Goal: Communication & Community: Answer question/provide support

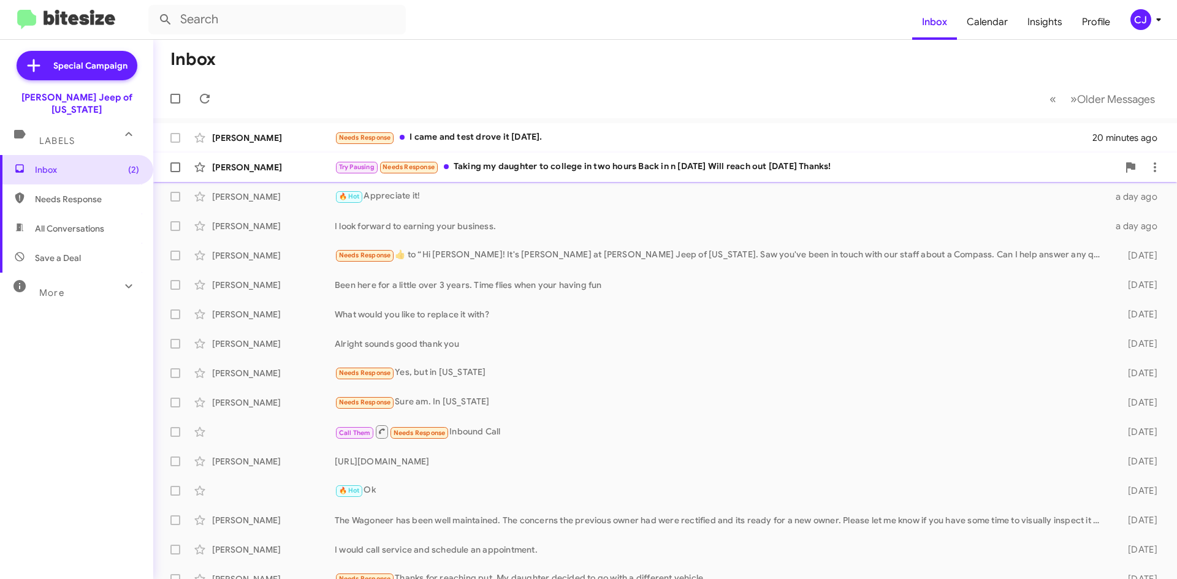
click at [504, 165] on div "Try Pausing Needs Response Taking my daughter to college in two hours Back in n…" at bounding box center [726, 167] width 783 height 14
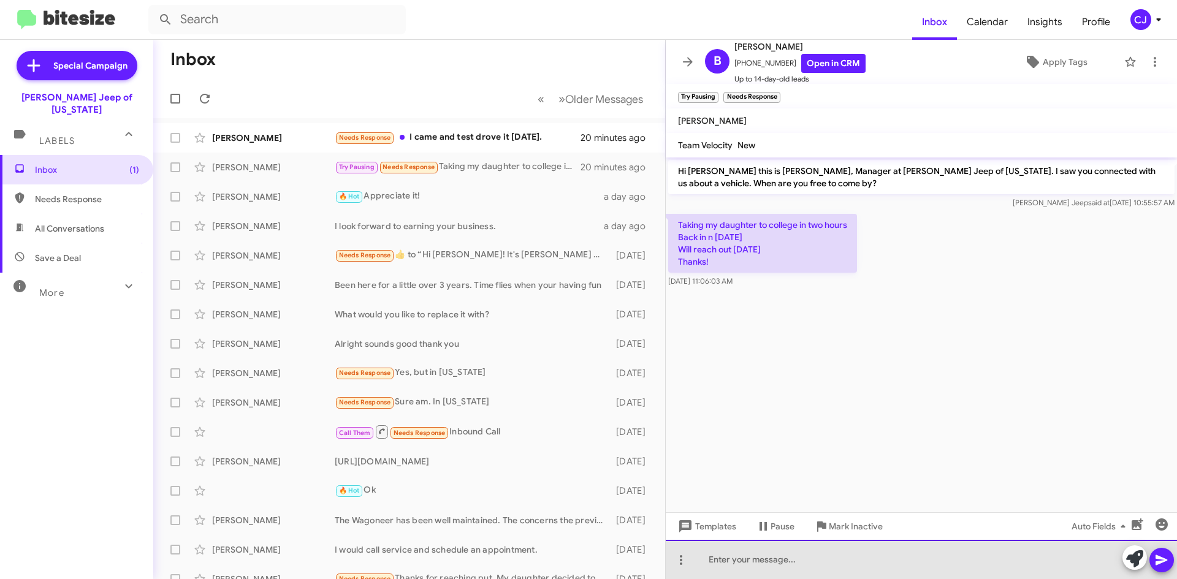
click at [723, 562] on div at bounding box center [921, 559] width 511 height 39
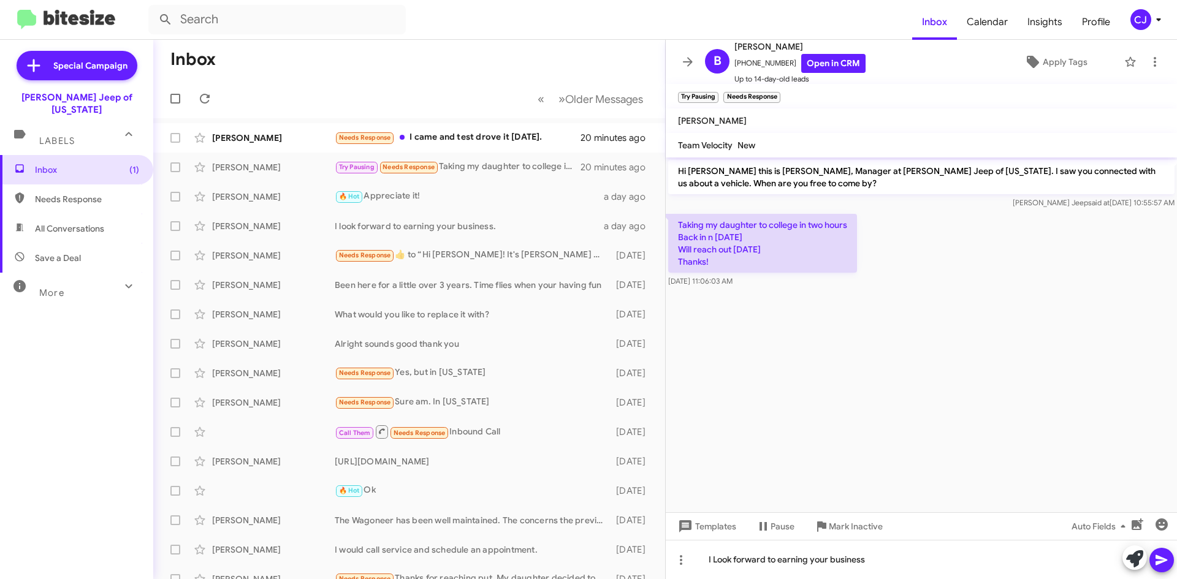
click at [1167, 565] on icon at bounding box center [1161, 560] width 15 height 15
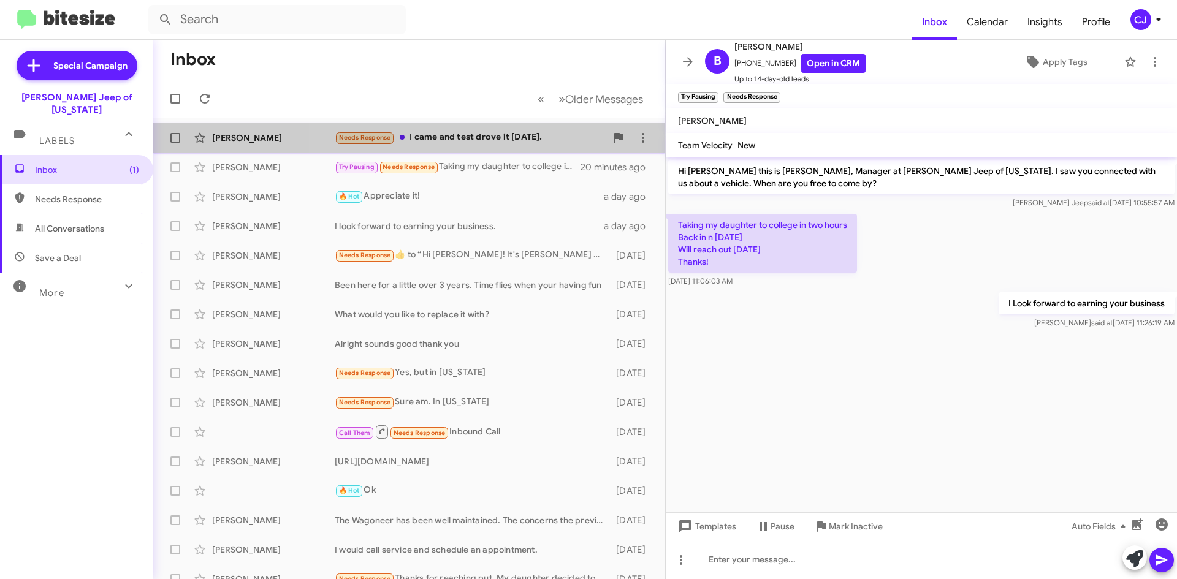
click at [484, 140] on div "Needs Response I came and test drove it [DATE]." at bounding box center [470, 138] width 271 height 14
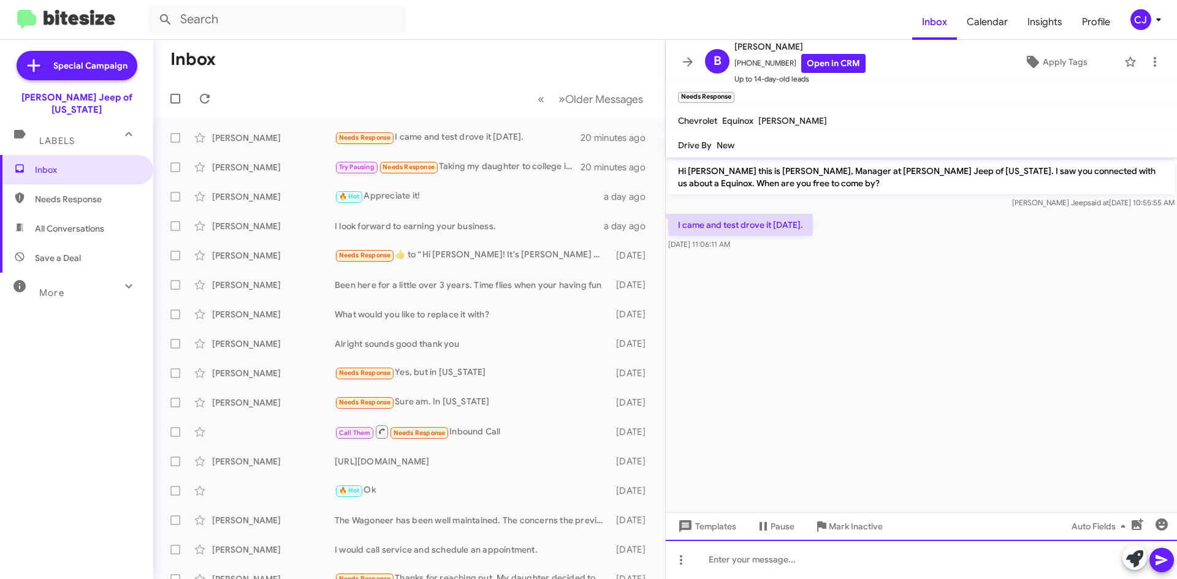
click at [721, 563] on div at bounding box center [921, 559] width 511 height 39
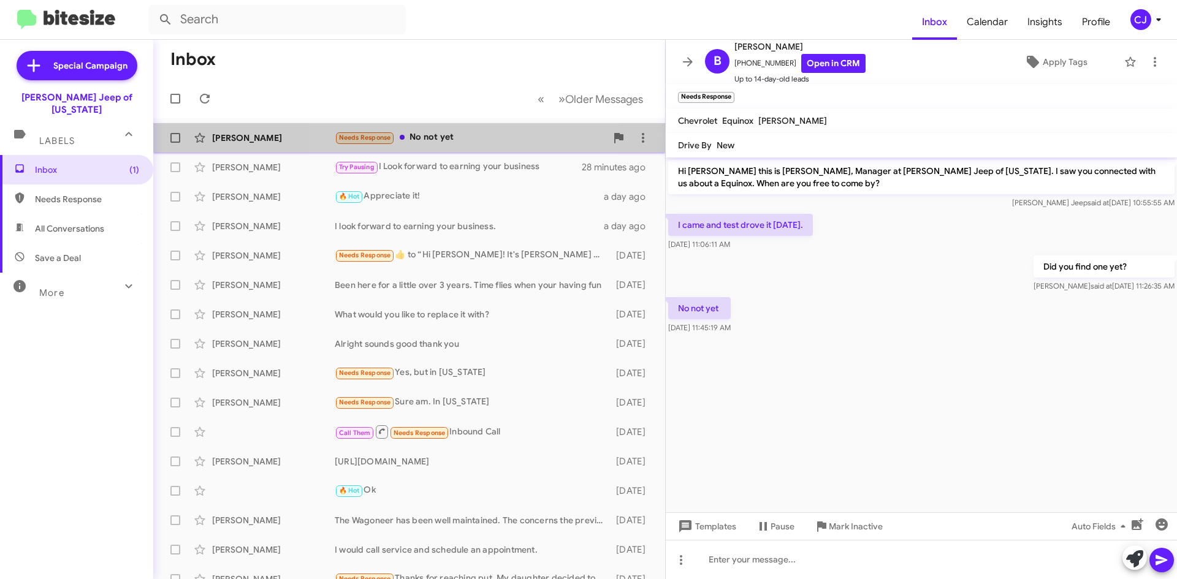
click at [453, 130] on div "[PERSON_NAME] Needs Response No not yet 9 minutes ago" at bounding box center [409, 138] width 492 height 25
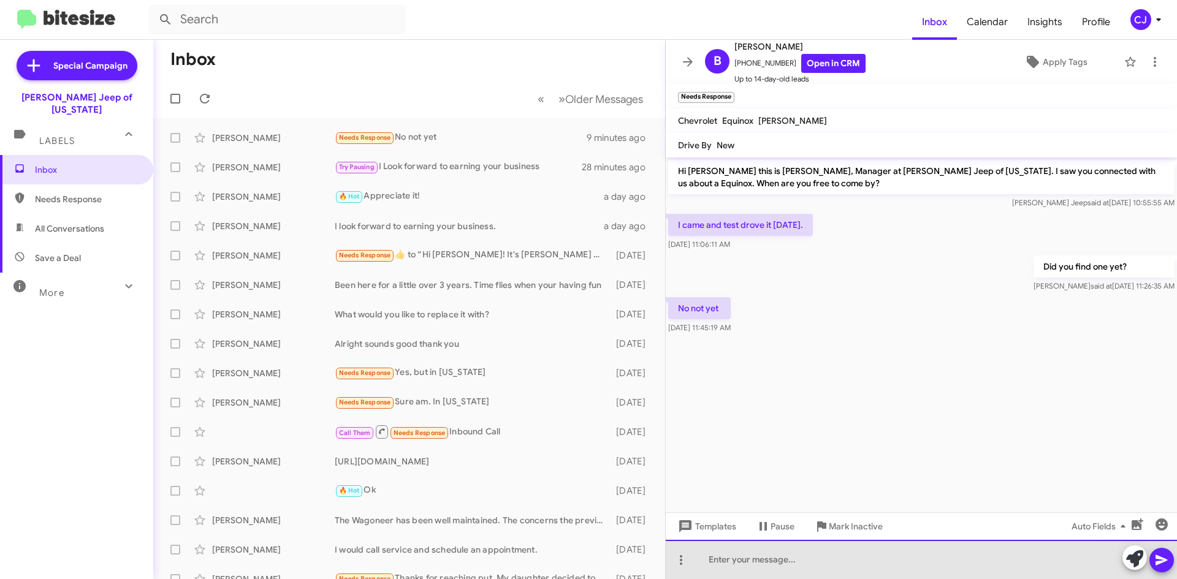
click at [749, 557] on div at bounding box center [921, 559] width 511 height 39
